Goal: Find specific page/section

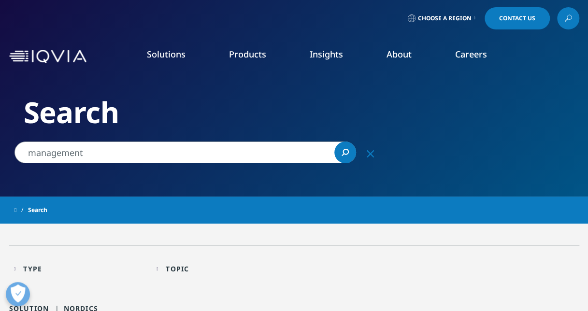
click at [194, 241] on link "Executive Team" at bounding box center [230, 240] width 144 height 11
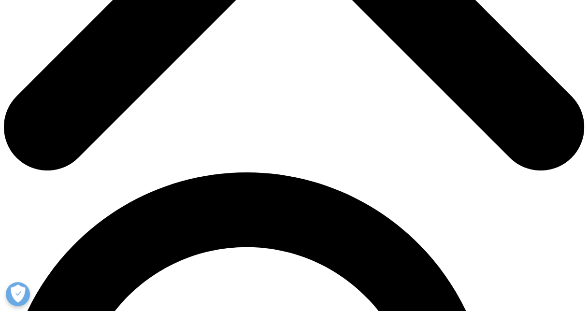
scroll to position [423, 0]
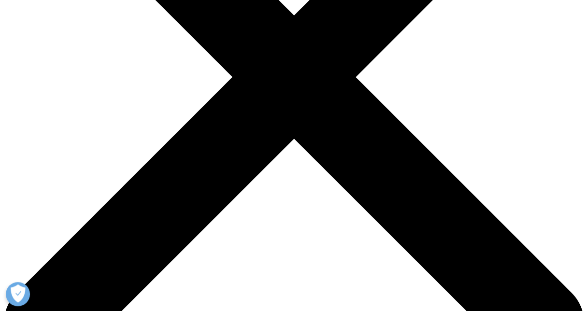
scroll to position [224, 0]
